Goal: Task Accomplishment & Management: Manage account settings

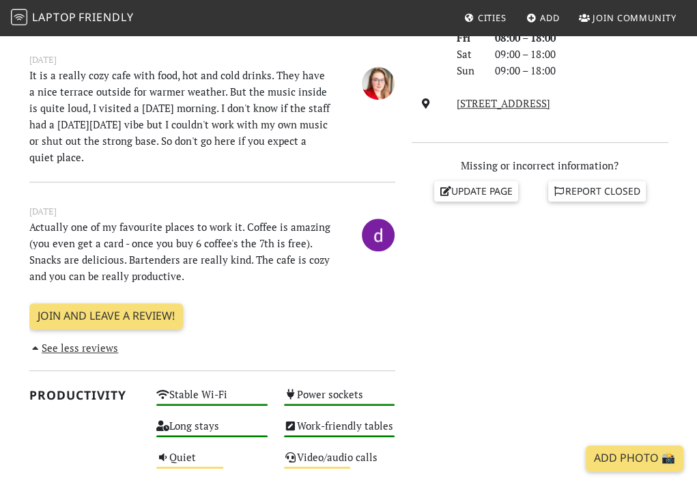
scroll to position [637, 0]
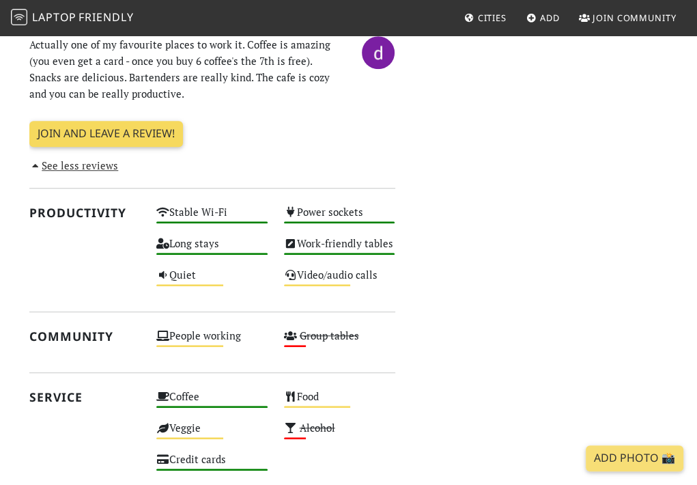
click at [104, 121] on link "Join and leave a review!" at bounding box center [106, 134] width 154 height 26
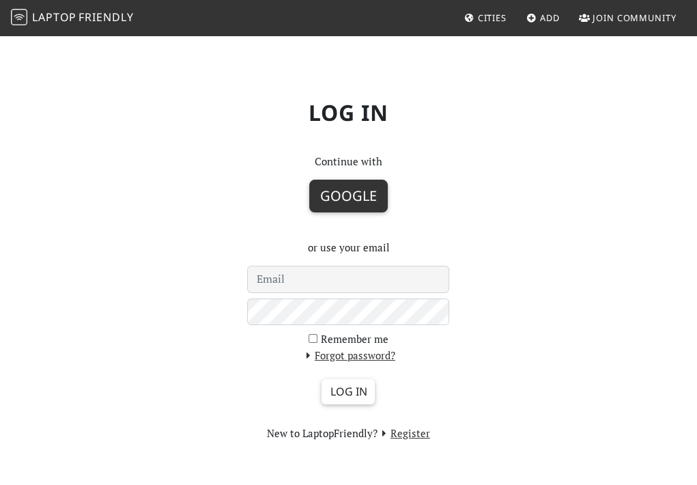
click at [358, 200] on button "Google" at bounding box center [348, 196] width 79 height 33
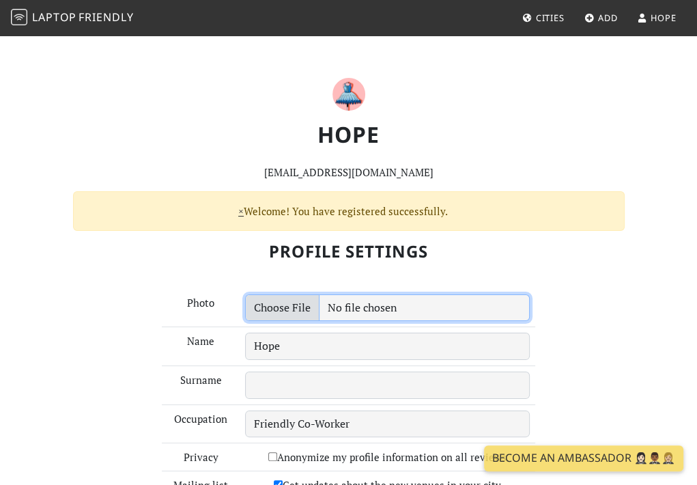
click at [292, 309] on input "file" at bounding box center [387, 307] width 285 height 27
click at [396, 307] on input "file" at bounding box center [387, 307] width 285 height 27
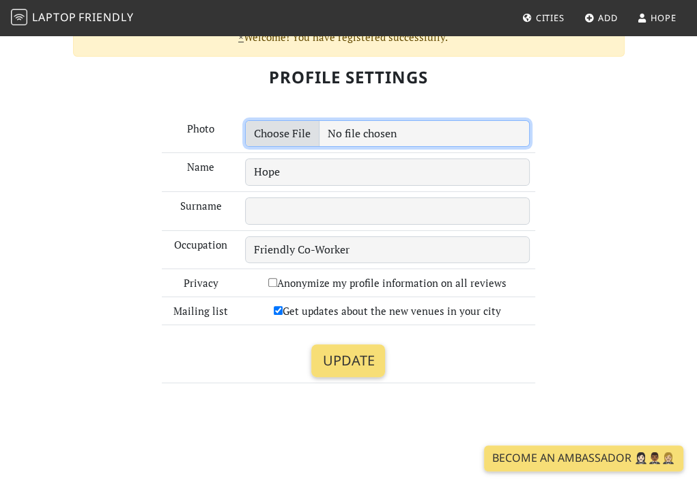
scroll to position [273, 0]
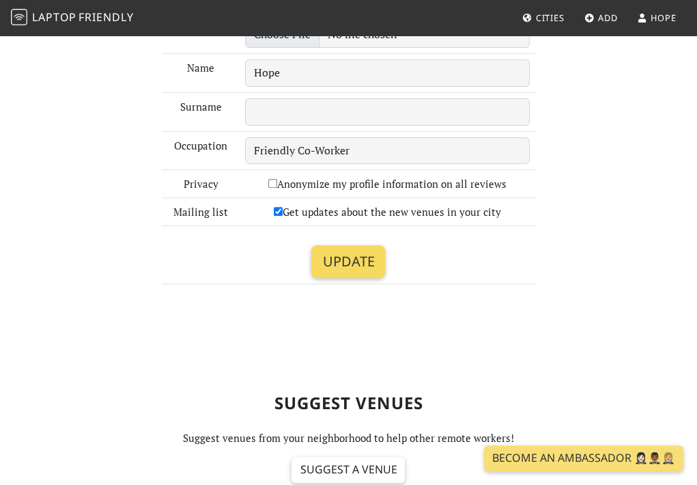
click at [331, 248] on input "Update" at bounding box center [348, 261] width 74 height 33
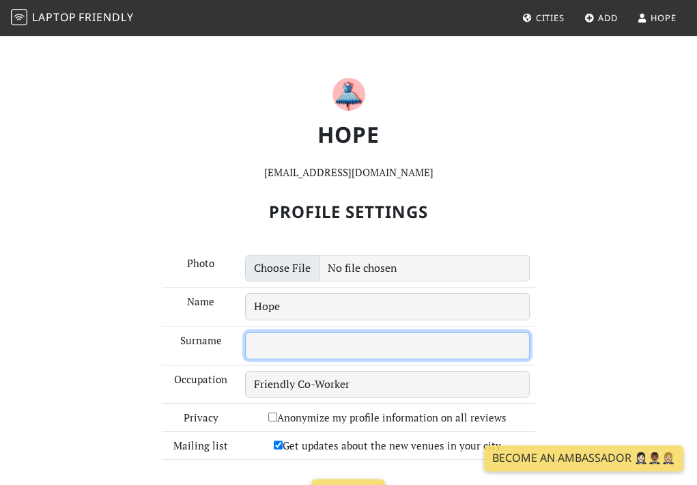
click at [279, 339] on input "text" at bounding box center [387, 345] width 285 height 27
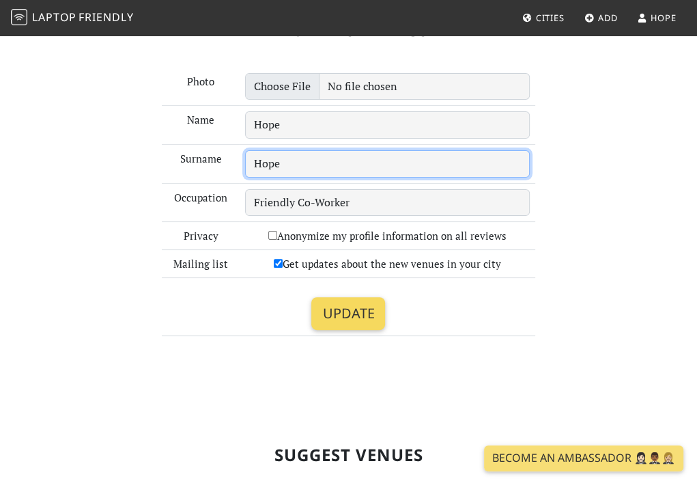
type input "Hope"
click at [345, 309] on input "Update" at bounding box center [348, 313] width 74 height 33
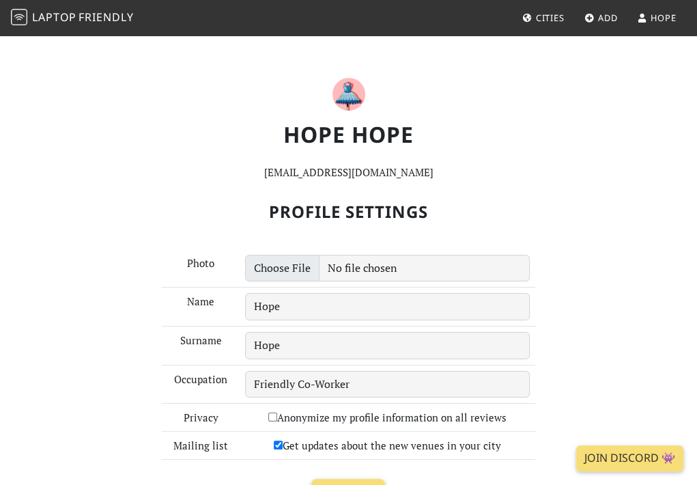
click at [273, 417] on input "Anonymize my profile information on all reviews" at bounding box center [272, 416] width 9 height 9
checkbox input "true"
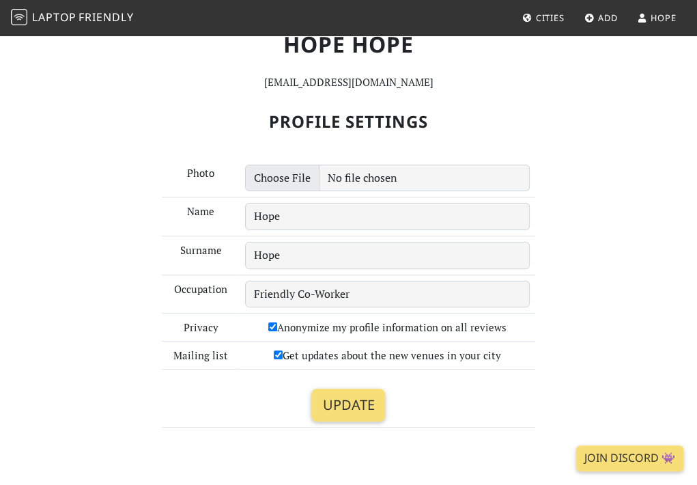
scroll to position [182, 0]
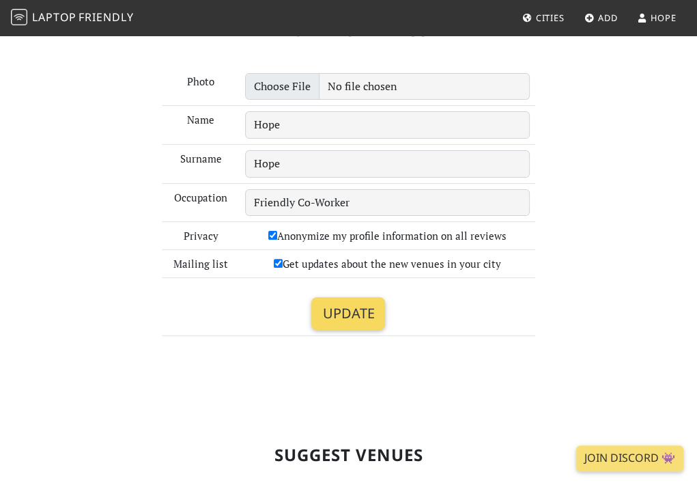
click at [345, 318] on input "Update" at bounding box center [348, 313] width 74 height 33
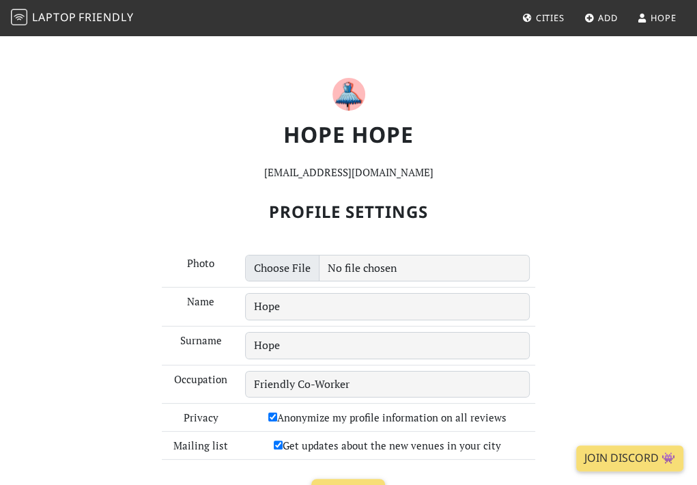
click at [601, 25] on link "Add" at bounding box center [601, 17] width 44 height 25
click at [122, 23] on span "Friendly" at bounding box center [106, 17] width 55 height 15
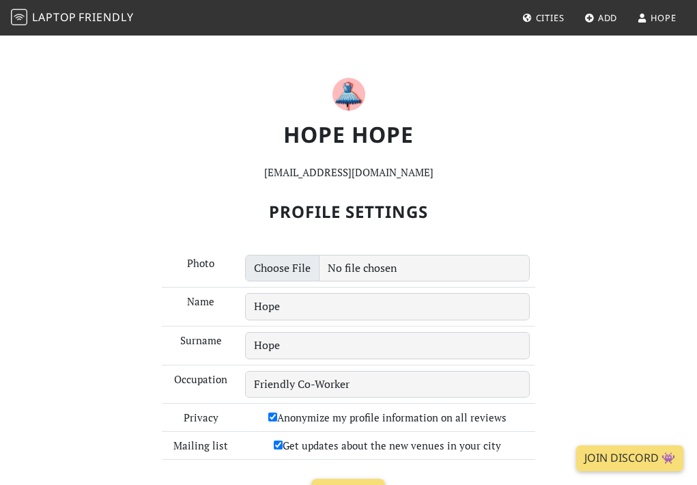
scroll to position [182, 0]
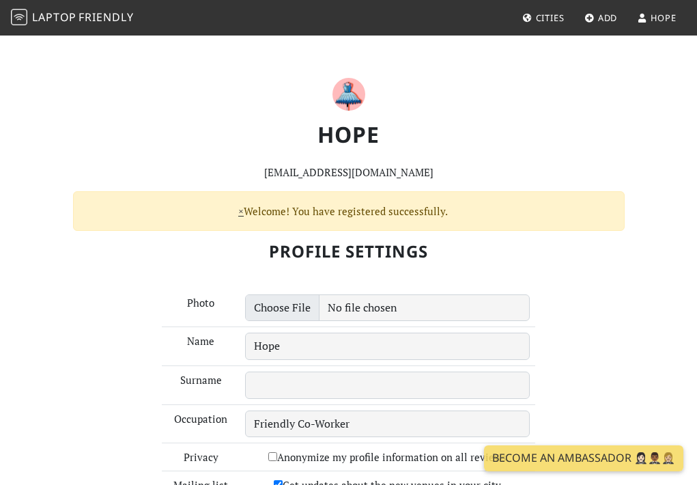
scroll to position [273, 0]
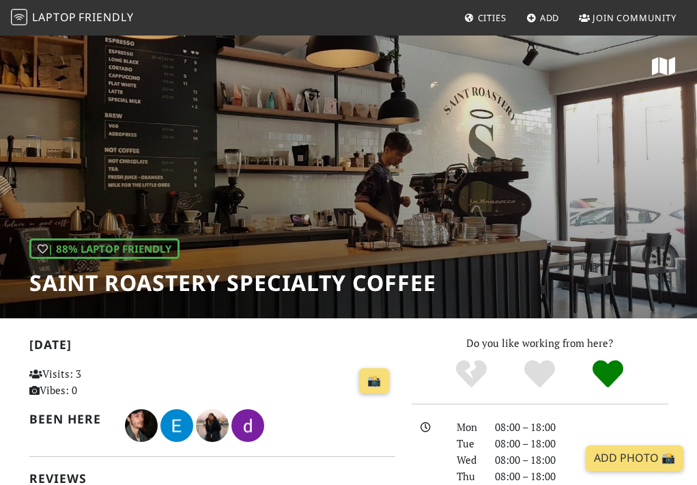
scroll to position [637, 0]
